Goal: Transaction & Acquisition: Purchase product/service

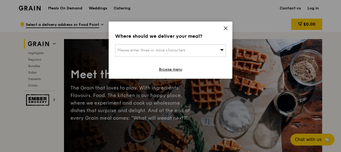
click at [225, 27] on icon at bounding box center [225, 28] width 5 height 5
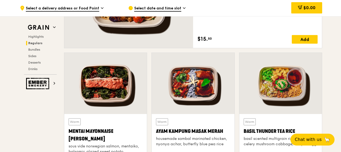
scroll to position [502, 0]
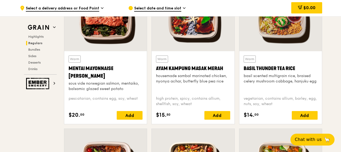
click at [100, 68] on div "Mentai Mayonnaise [PERSON_NAME]" at bounding box center [106, 71] width 74 height 15
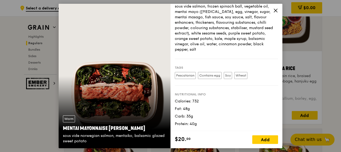
scroll to position [565, 0]
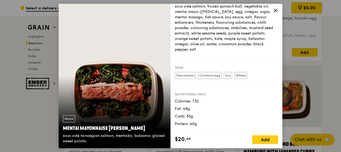
click at [274, 9] on icon at bounding box center [275, 10] width 5 height 5
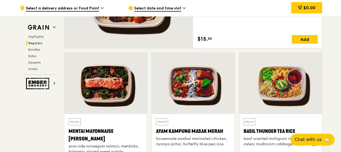
scroll to position [376, 0]
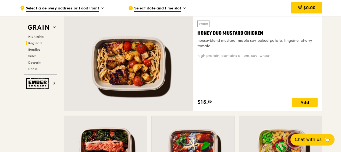
drag, startPoint x: 198, startPoint y: 33, endPoint x: 271, endPoint y: 35, distance: 72.9
click at [271, 35] on div "Honey Duo Mustard Chicken" at bounding box center [257, 33] width 120 height 8
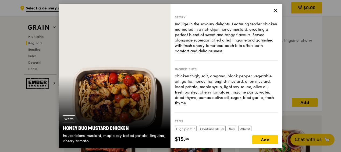
click at [273, 9] on icon at bounding box center [275, 10] width 5 height 5
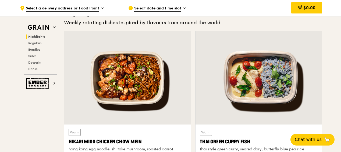
scroll to position [0, 0]
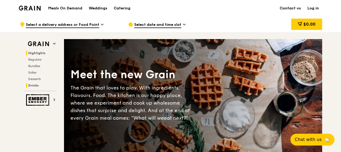
click at [34, 85] on span "Drinks" at bounding box center [33, 85] width 10 height 4
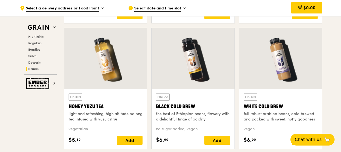
scroll to position [1985, 0]
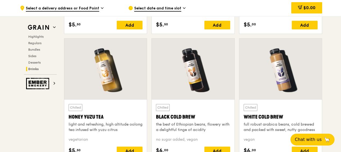
click at [30, 49] on span "Bundles" at bounding box center [34, 50] width 12 height 4
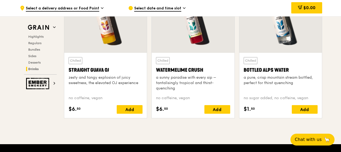
scroll to position [2179, 0]
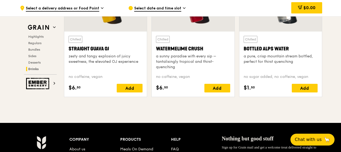
click at [29, 40] on div "Highlights Regulars Bundles Sides Desserts Drinks" at bounding box center [40, 52] width 33 height 37
click at [31, 42] on span "Regulars" at bounding box center [35, 43] width 14 height 4
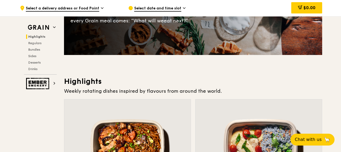
scroll to position [0, 0]
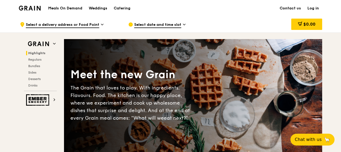
click at [34, 51] on span "Highlights" at bounding box center [36, 53] width 17 height 4
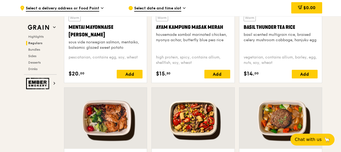
scroll to position [502, 0]
